Goal: Task Accomplishment & Management: Complete application form

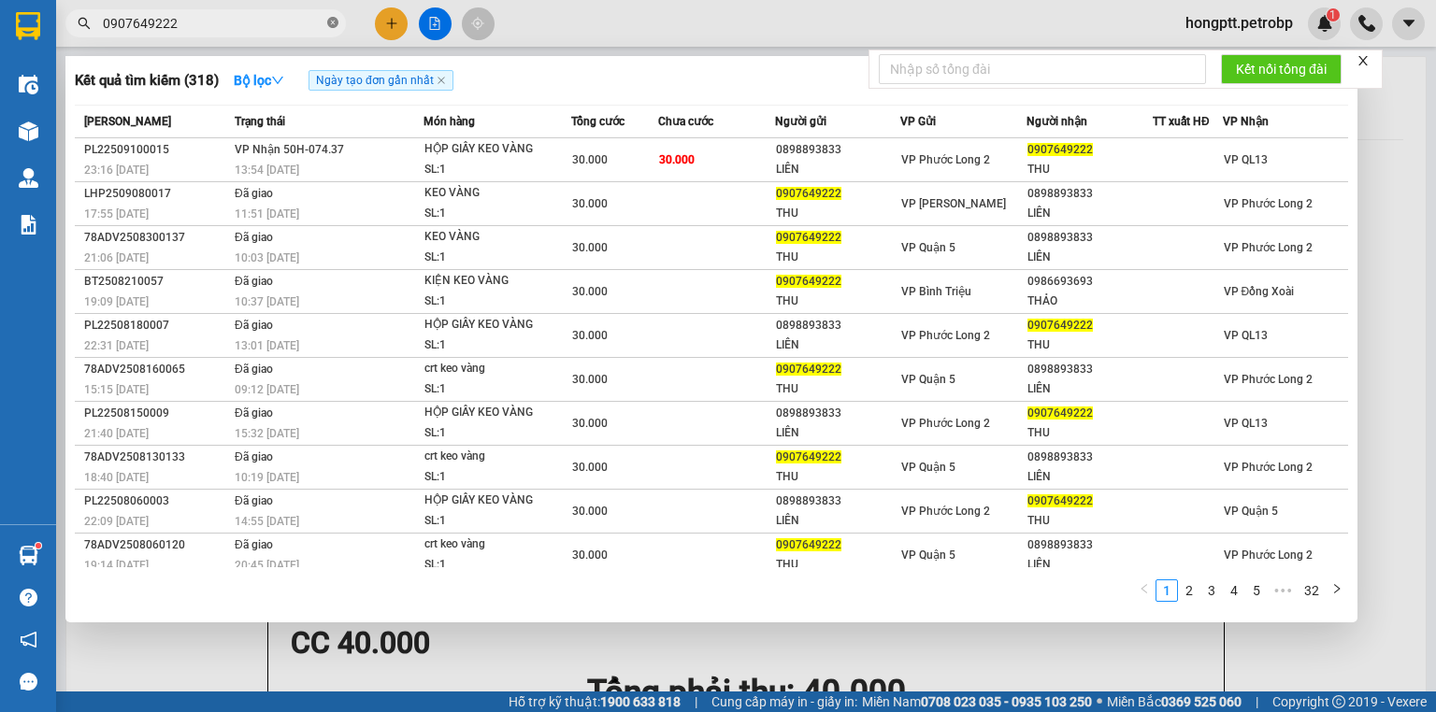
click at [330, 24] on icon "close-circle" at bounding box center [332, 22] width 11 height 11
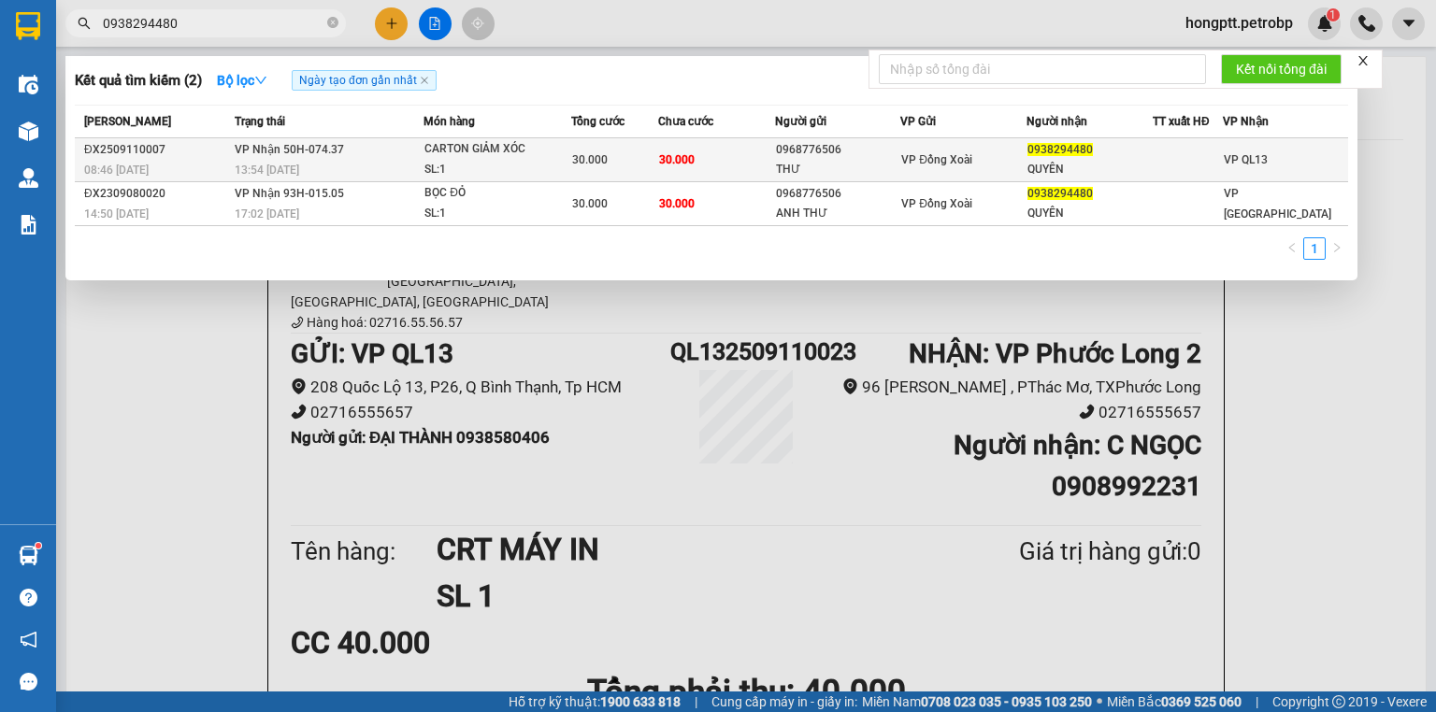
type input "0938294480"
click at [553, 166] on div "SL: 1" at bounding box center [494, 170] width 140 height 21
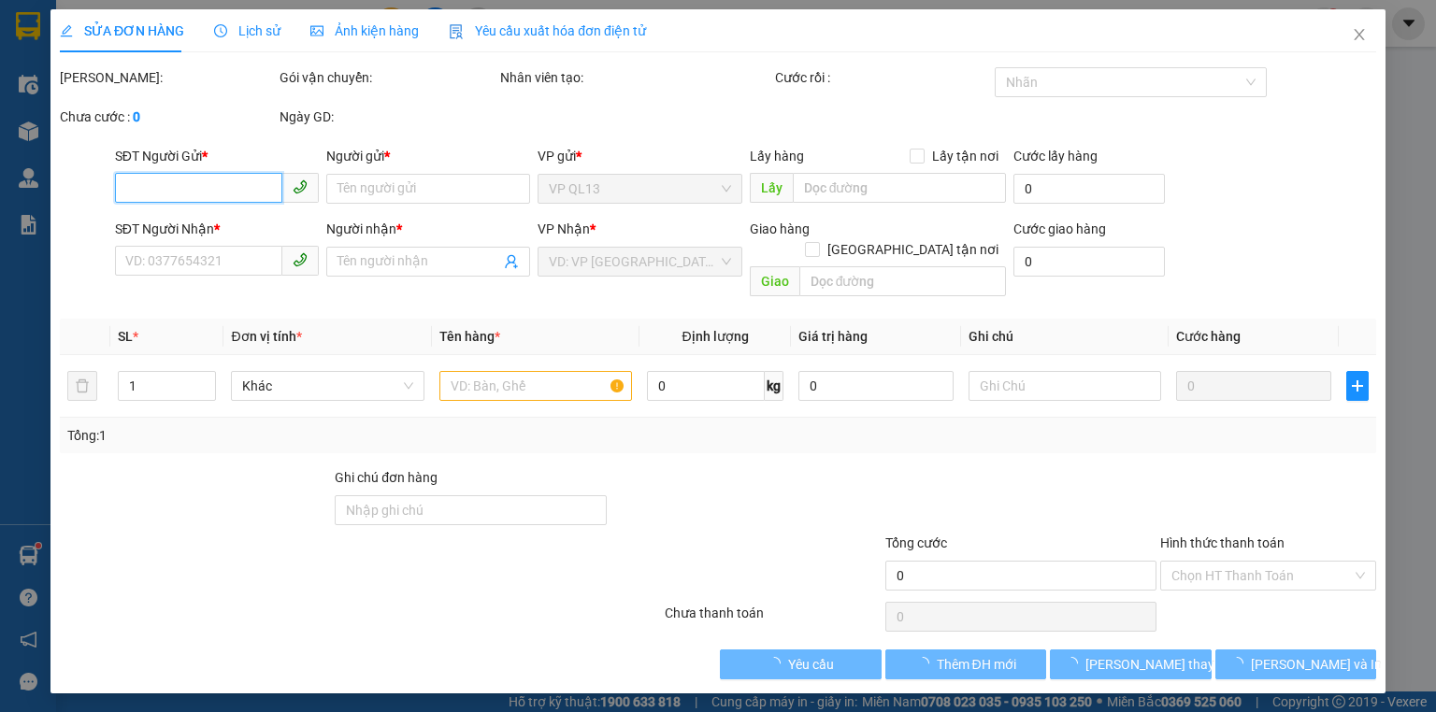
type input "0968776506"
type input "THƯ"
type input "0938294480"
type input "QUYÊN"
type input "30.000"
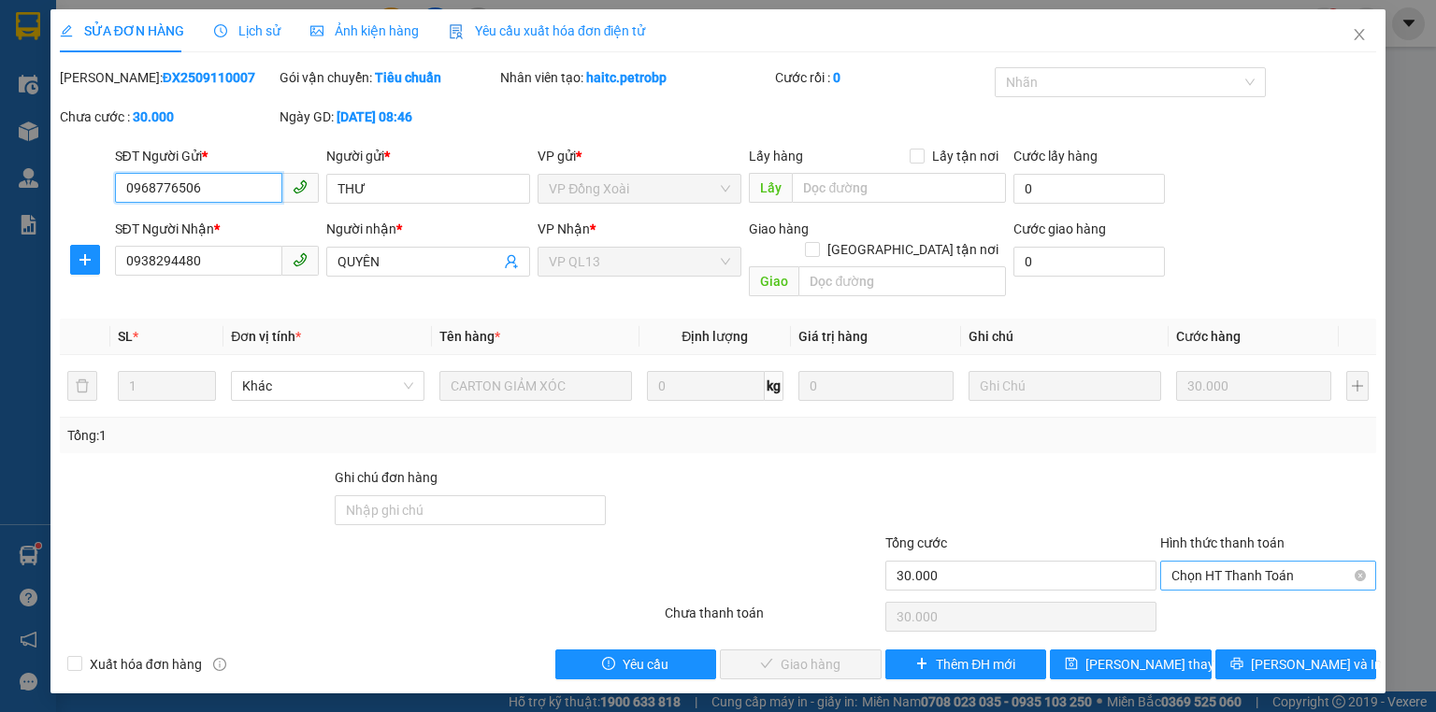
click at [1265, 562] on span "Chọn HT Thanh Toán" at bounding box center [1268, 576] width 194 height 28
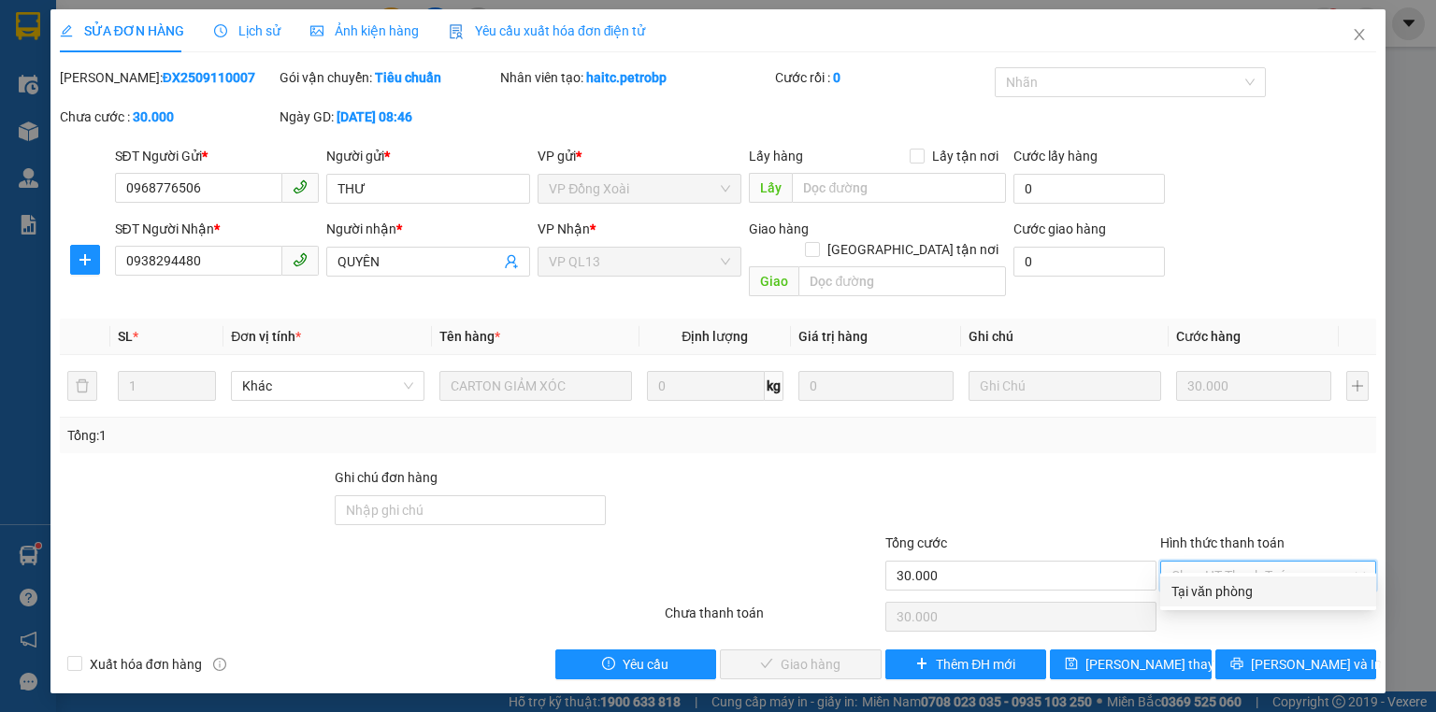
click at [1239, 586] on div "Tại văn phòng" at bounding box center [1268, 592] width 194 height 21
type input "0"
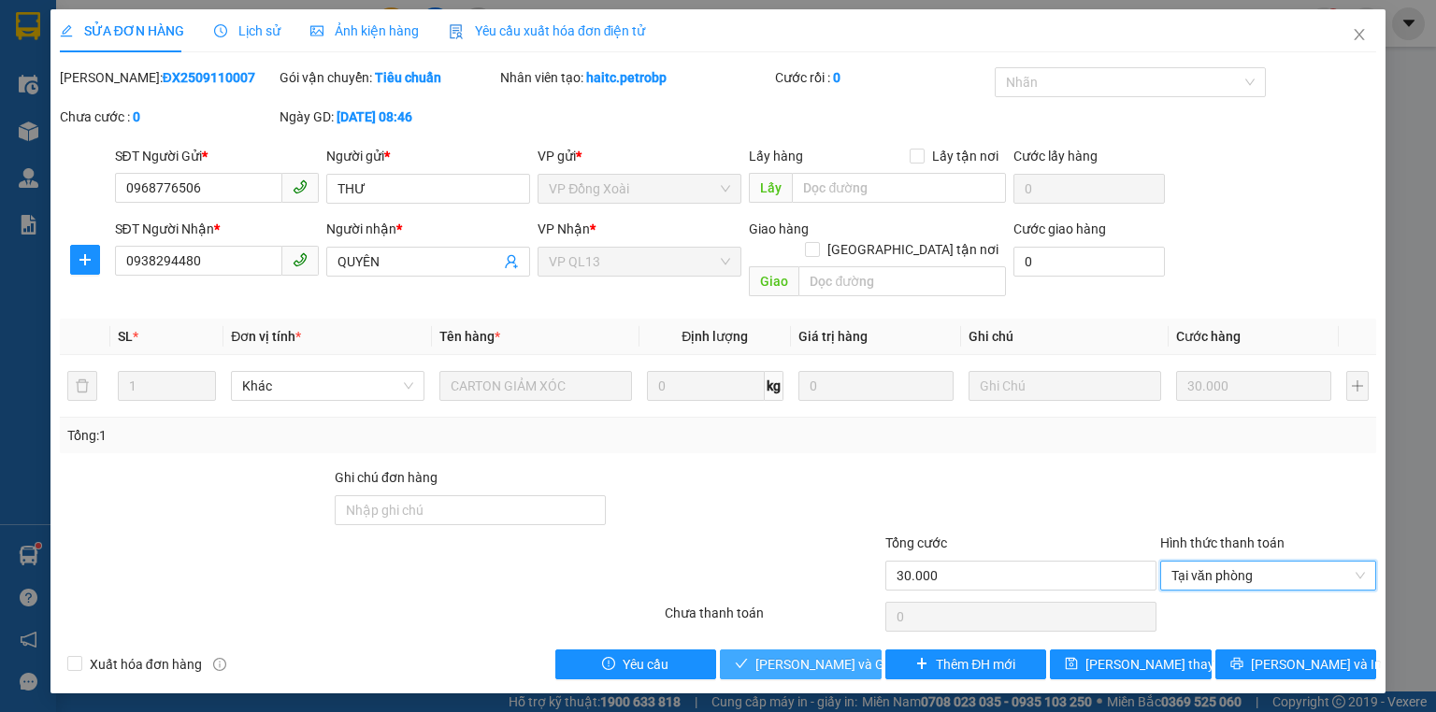
click at [783, 654] on span "[PERSON_NAME] và Giao hàng" at bounding box center [845, 664] width 180 height 21
